Goal: Information Seeking & Learning: Learn about a topic

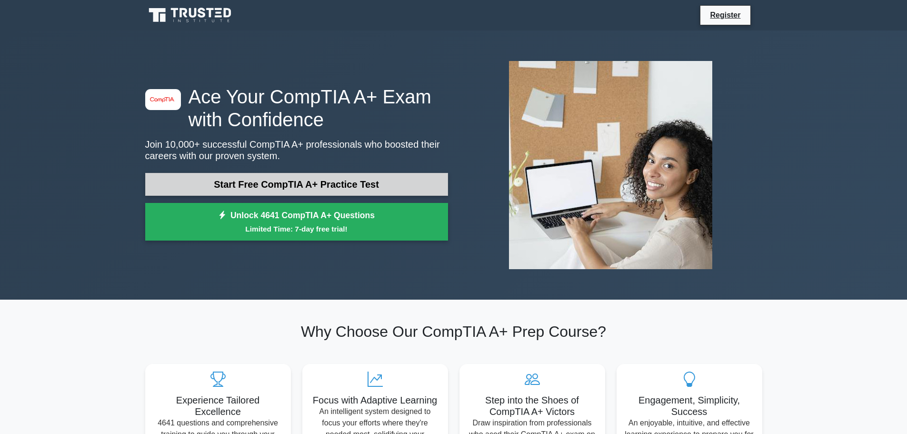
click at [348, 186] on link "Start Free CompTIA A+ Practice Test" at bounding box center [296, 184] width 303 height 23
click at [304, 178] on link "Start Free CompTIA A+ Practice Test" at bounding box center [296, 184] width 303 height 23
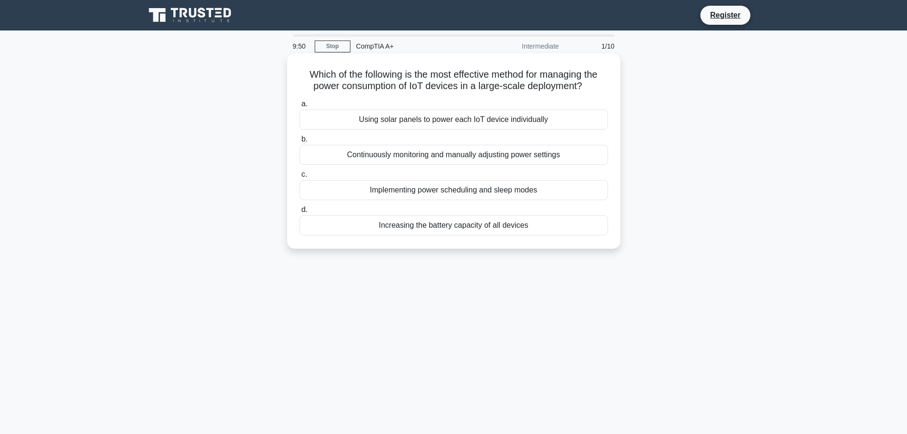
click at [305, 211] on span "d." at bounding box center [304, 209] width 6 height 8
click at [300, 211] on input "d. Increasing the battery capacity of all devices" at bounding box center [300, 210] width 0 height 6
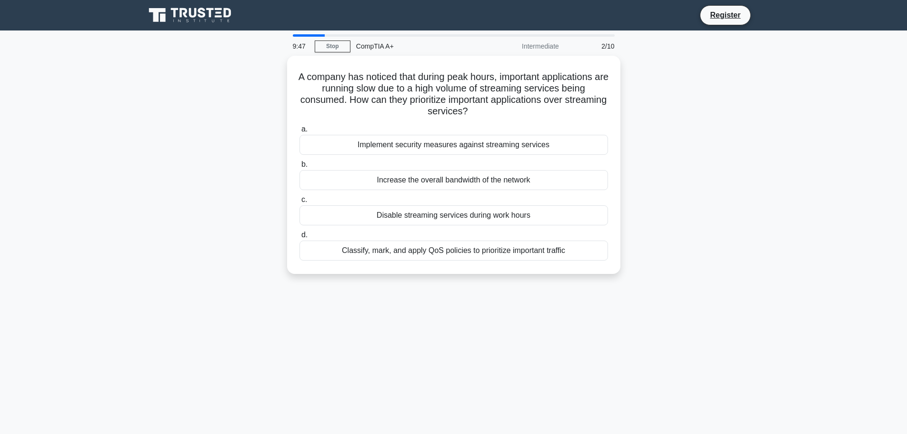
click at [296, 35] on div at bounding box center [309, 35] width 32 height 2
click at [608, 46] on div "2/10" at bounding box center [593, 46] width 56 height 19
click at [332, 47] on link "Stop" at bounding box center [333, 46] width 36 height 12
